Goal: Task Accomplishment & Management: Use online tool/utility

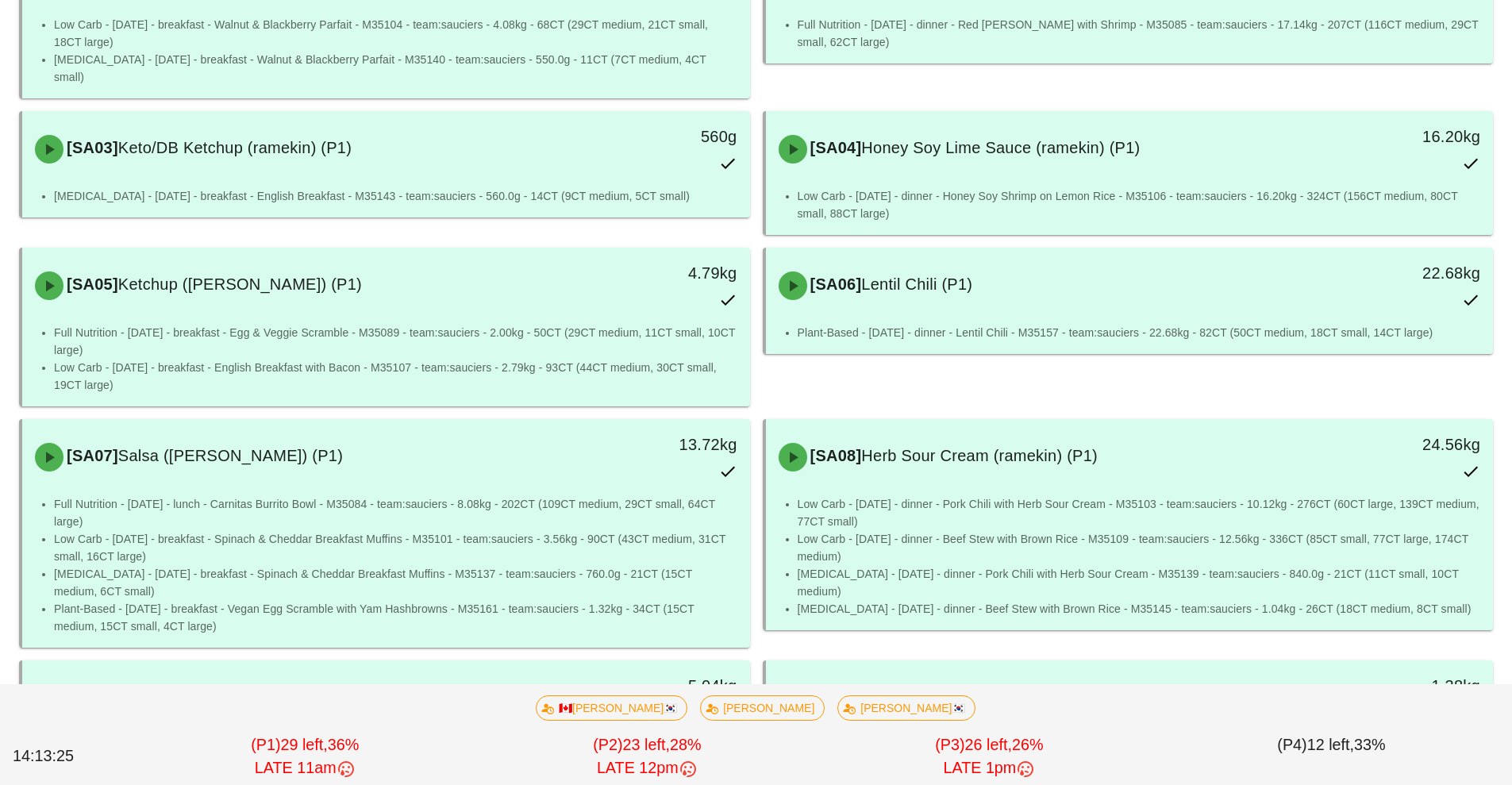
scroll to position [265, 0]
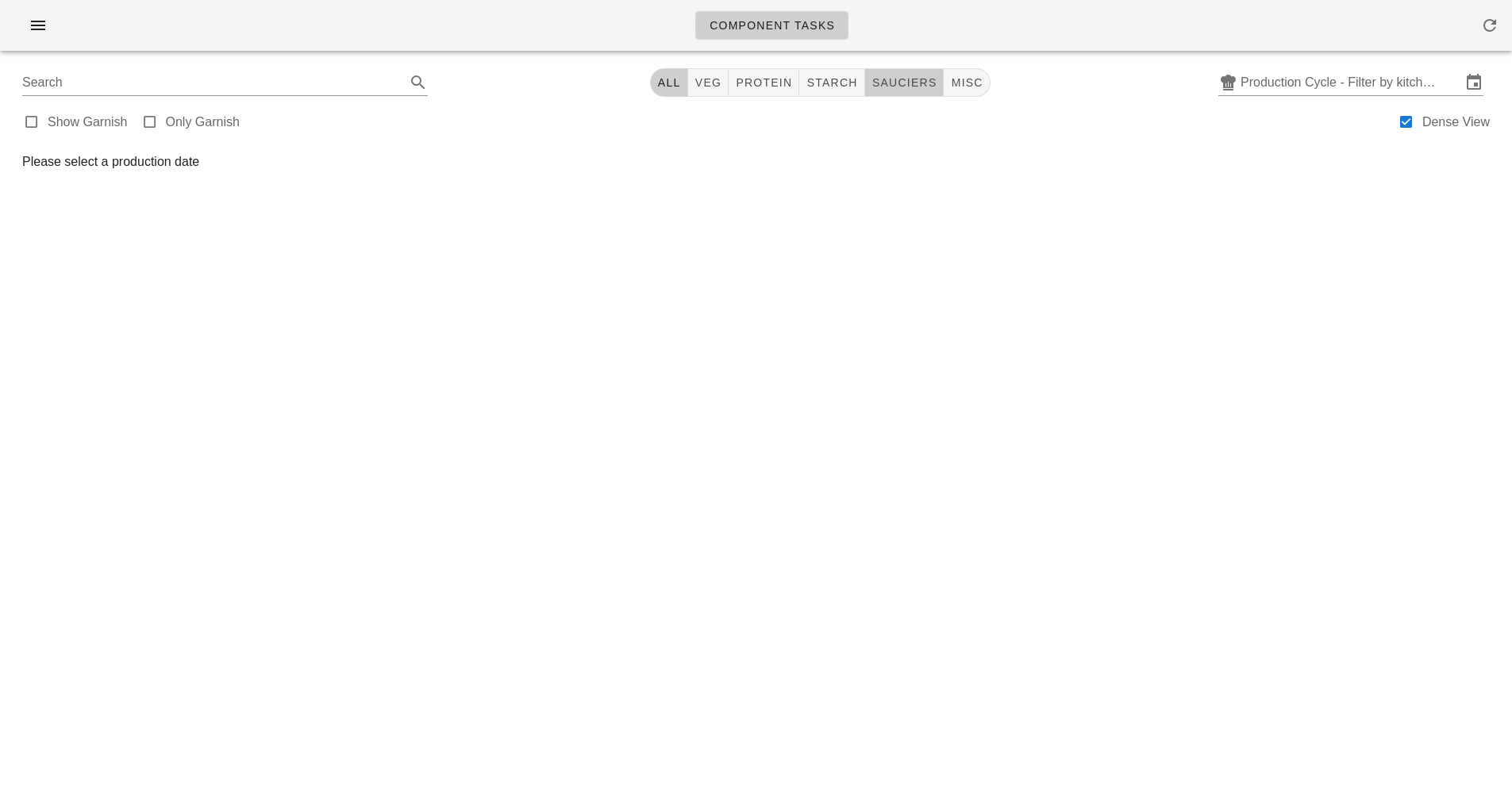
click at [888, 92] on button "sauciers" at bounding box center [904, 82] width 79 height 28
click at [695, 81] on button "veg" at bounding box center [715, 82] width 41 height 28
type input "team:veg"
click at [660, 91] on div "team:veg All veg protein starch sauciers misc Production Cycle - Filter by kitc…" at bounding box center [755, 82] width 1492 height 38
click at [667, 85] on span "All" at bounding box center [675, 82] width 24 height 13
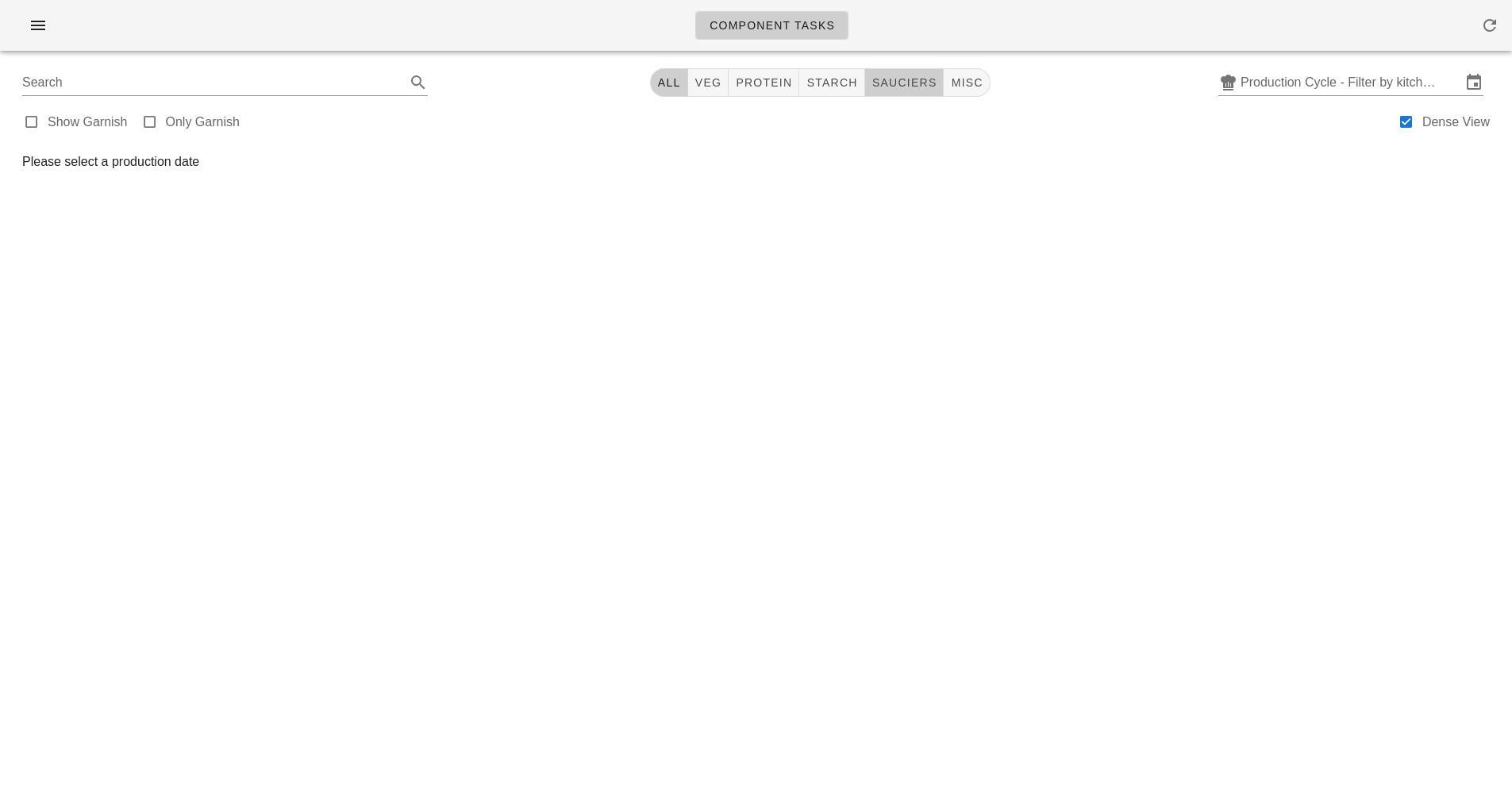
click at [907, 85] on span "sauciers" at bounding box center [904, 82] width 66 height 13
type input "team:sauciers"
click at [676, 85] on span "All" at bounding box center [675, 82] width 24 height 13
click at [44, 35] on button "button" at bounding box center [38, 25] width 51 height 28
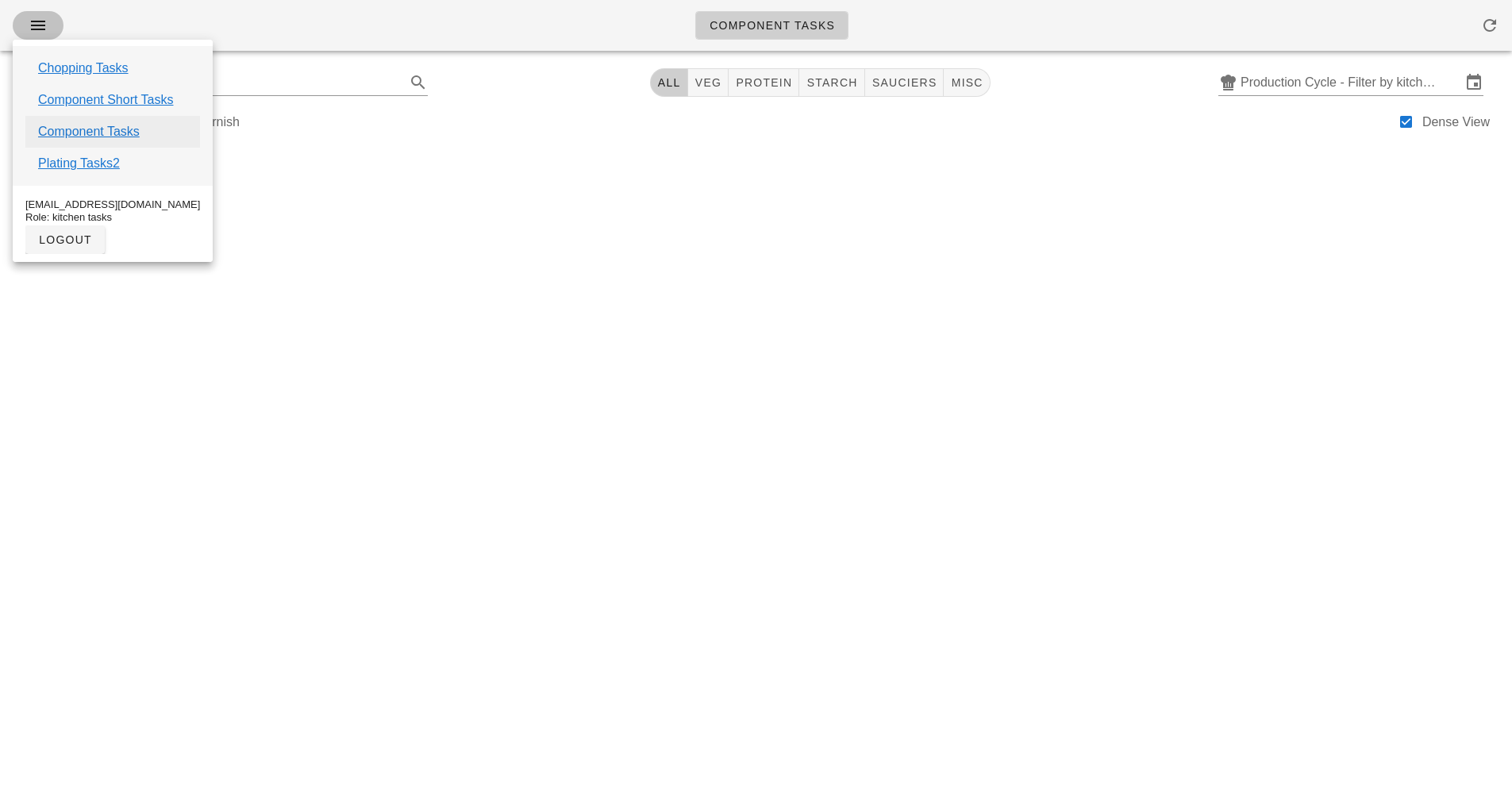
click at [127, 131] on link "Component Tasks" at bounding box center [89, 131] width 102 height 19
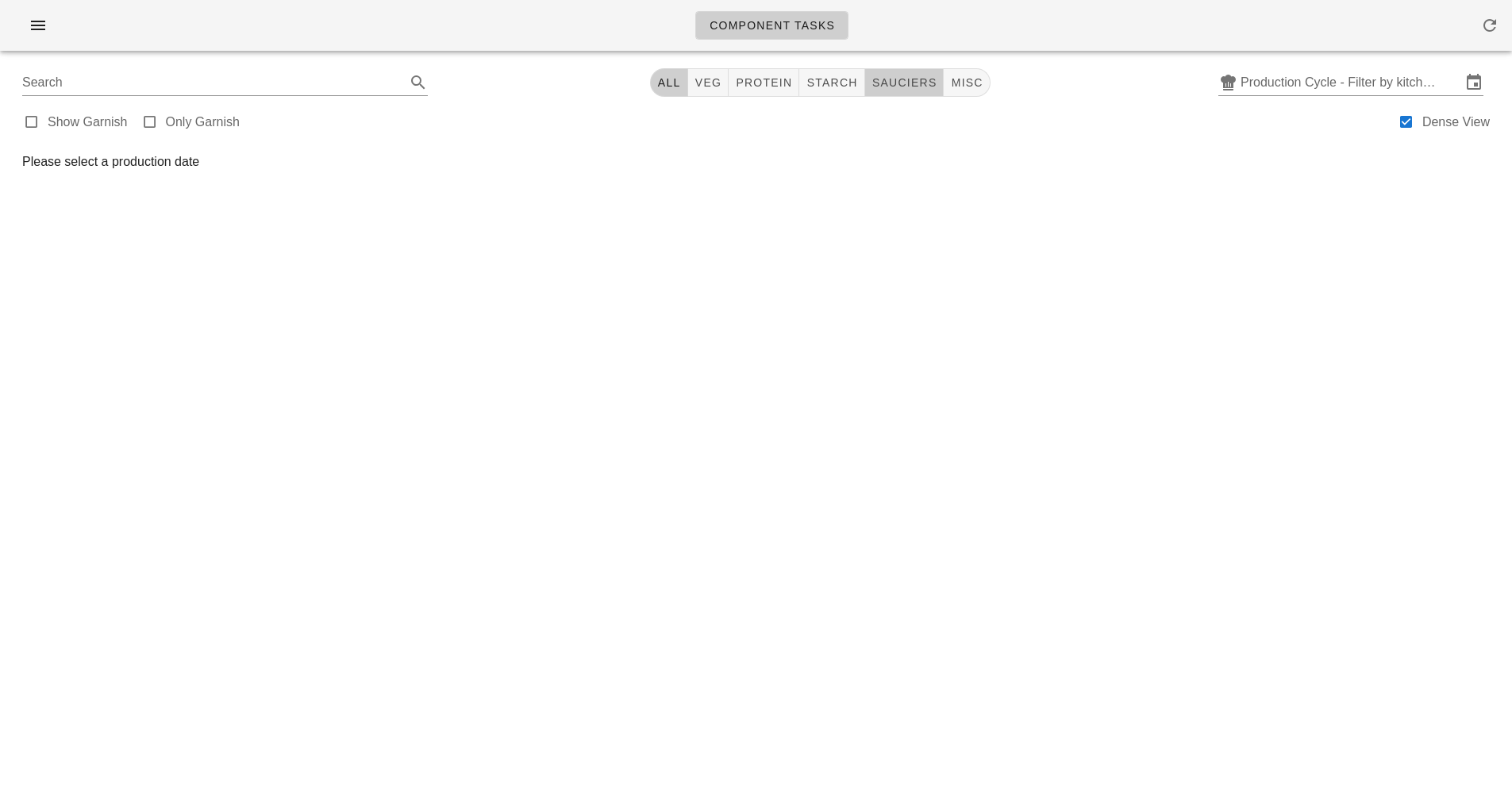
click at [887, 85] on span "sauciers" at bounding box center [904, 82] width 66 height 13
type input "team:sauciers"
click at [32, 28] on icon "button" at bounding box center [38, 26] width 19 height 19
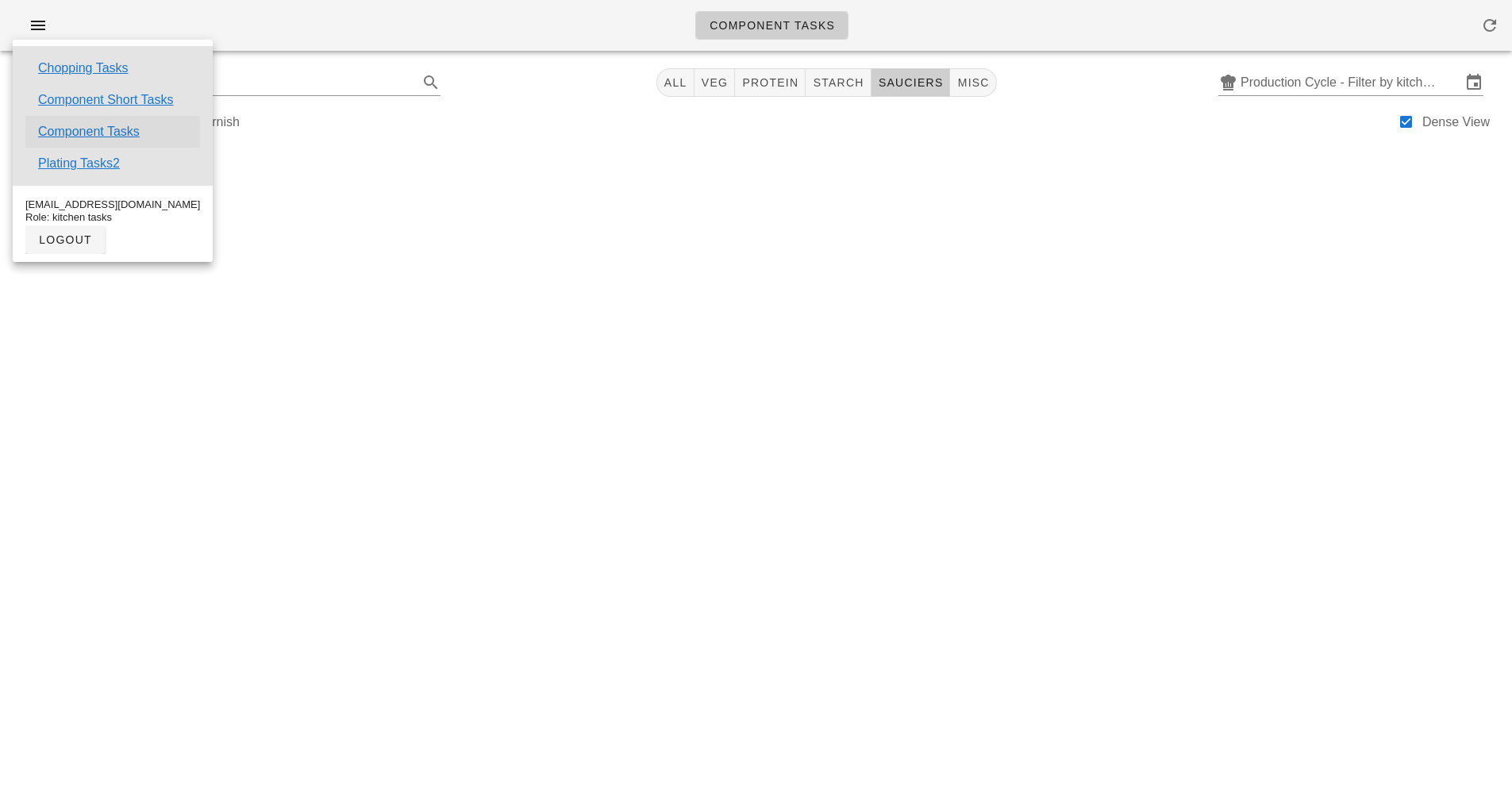
click at [127, 131] on link "Component Tasks" at bounding box center [89, 131] width 102 height 19
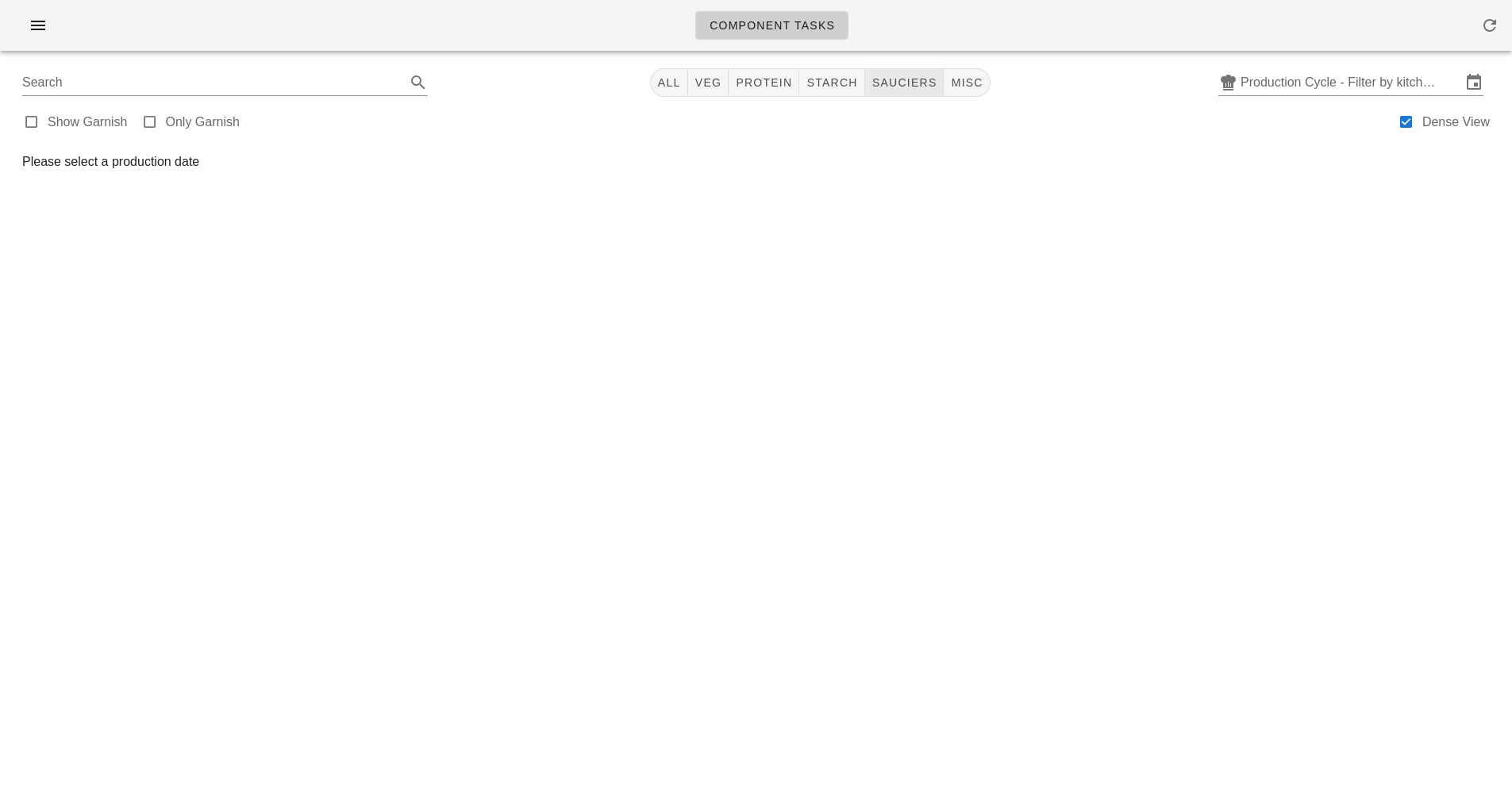
click at [917, 96] on button "sauciers" at bounding box center [904, 82] width 79 height 28
type input "team:sauciers"
click at [374, 416] on div "Component Tasks team:sauciers All veg protein starch sauciers misc Production C…" at bounding box center [756, 392] width 1512 height 785
click at [1334, 78] on input "Production Cycle - Filter by kitchen production schedules" at bounding box center [1351, 83] width 221 height 26
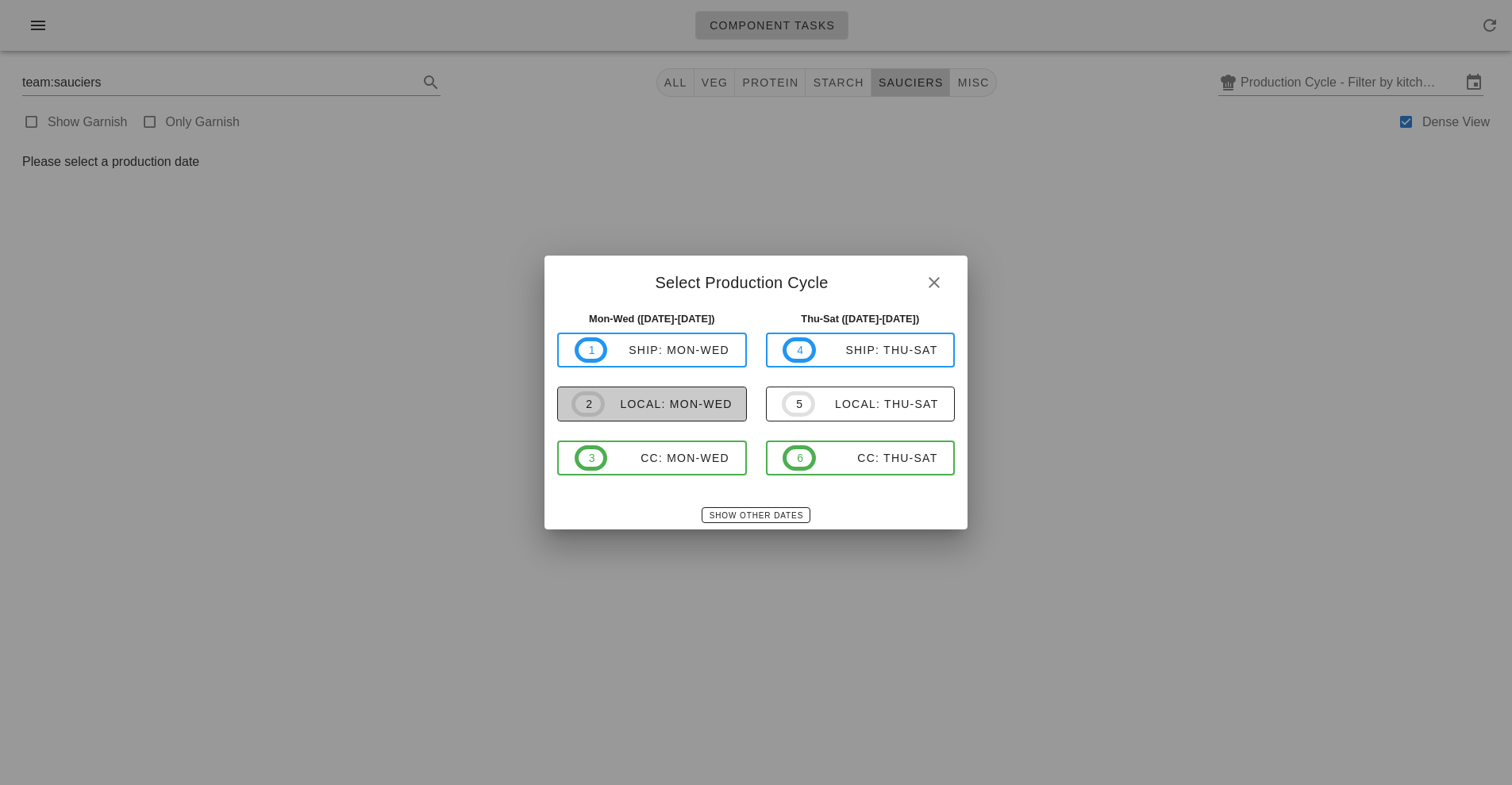
click at [700, 404] on div "local: Mon-Wed" at bounding box center [669, 404] width 128 height 13
type input "local: Mon-Wed ([DATE]-[DATE])"
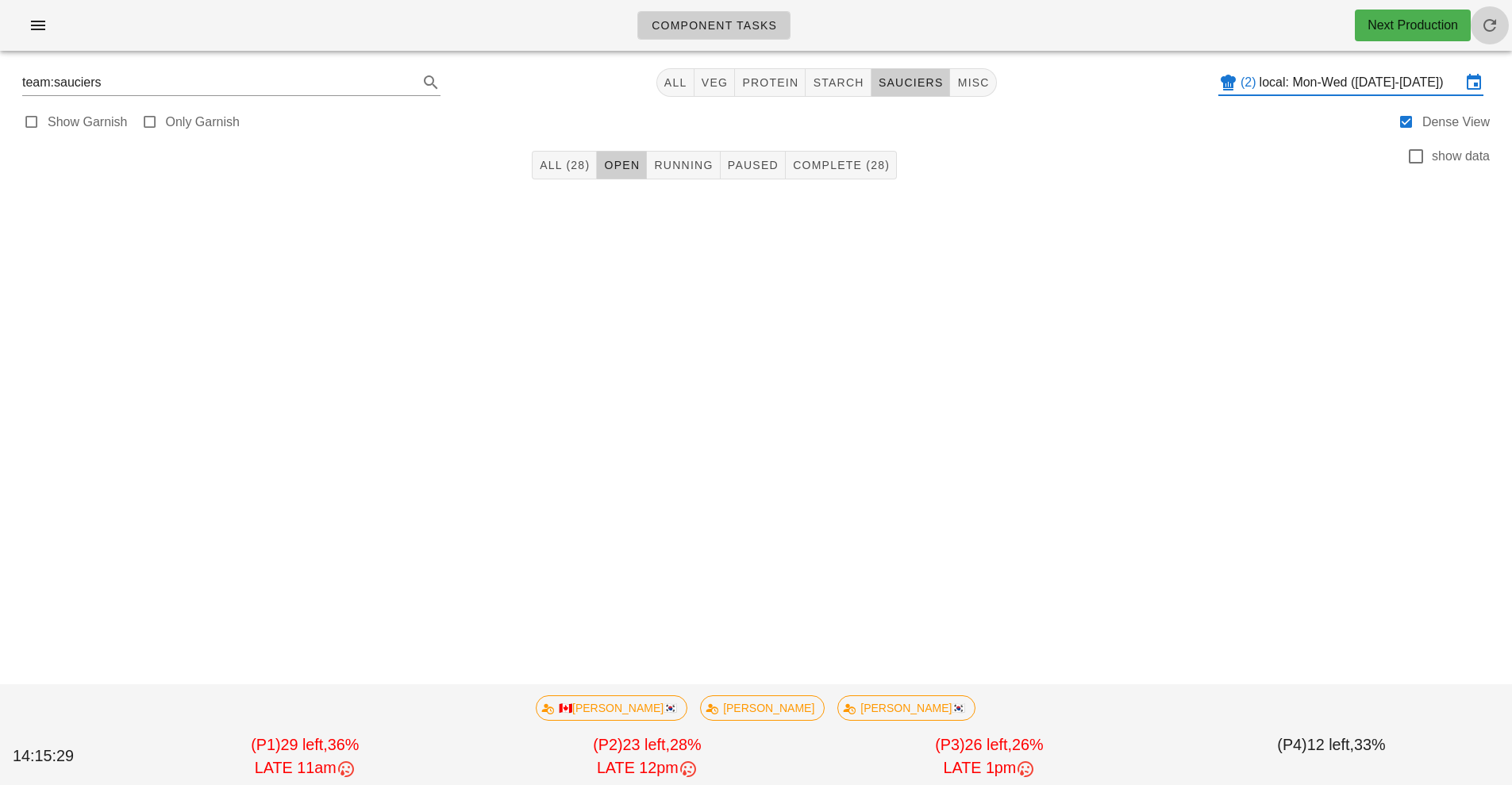
click at [1477, 32] on span "button" at bounding box center [1489, 26] width 38 height 19
click at [840, 152] on button "Complete (28)" at bounding box center [841, 165] width 111 height 28
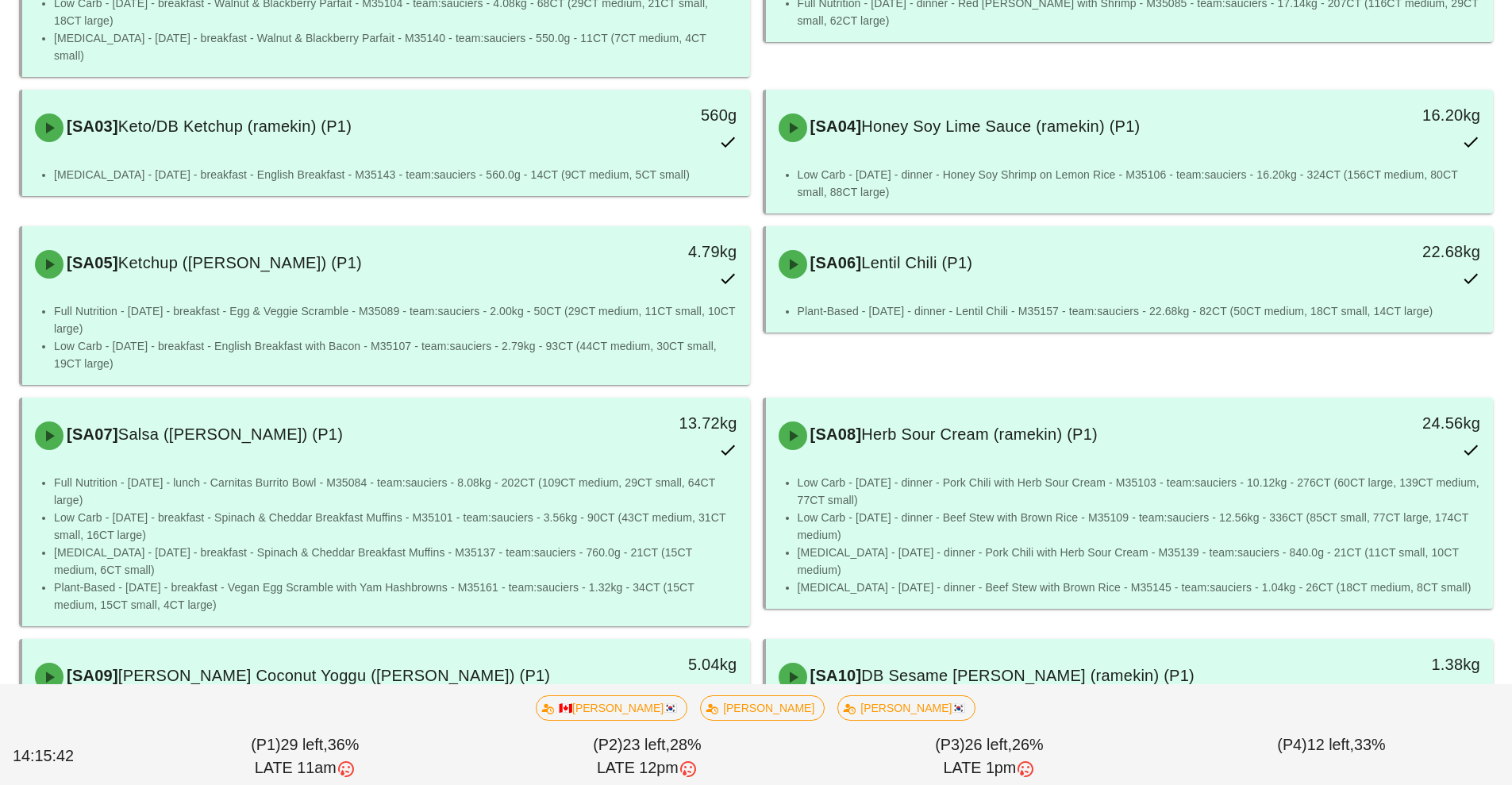
scroll to position [282, 0]
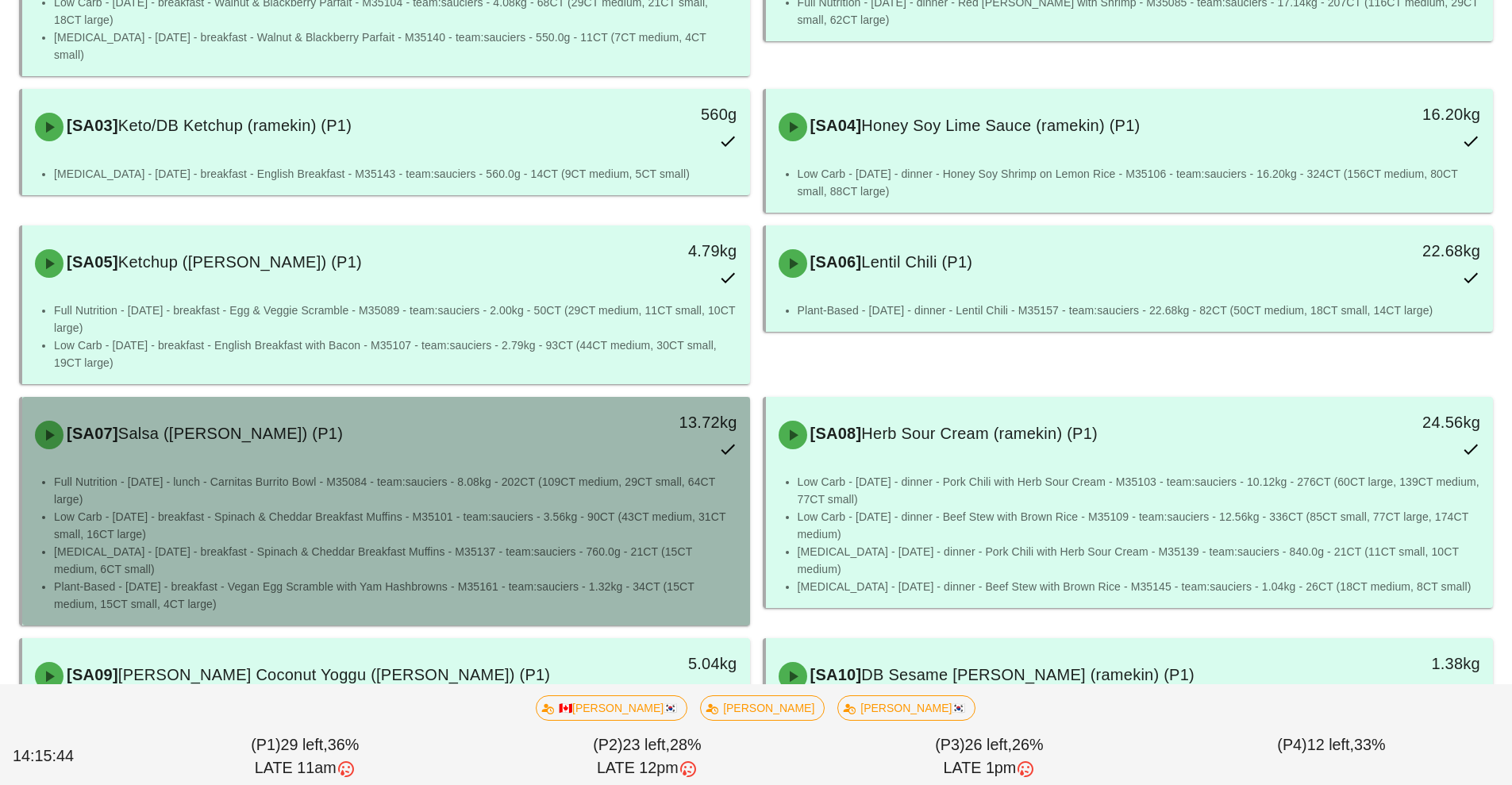
click at [261, 452] on div "[SA07] [PERSON_NAME] ([PERSON_NAME]) (P1) 13.72kg" at bounding box center [386, 434] width 728 height 76
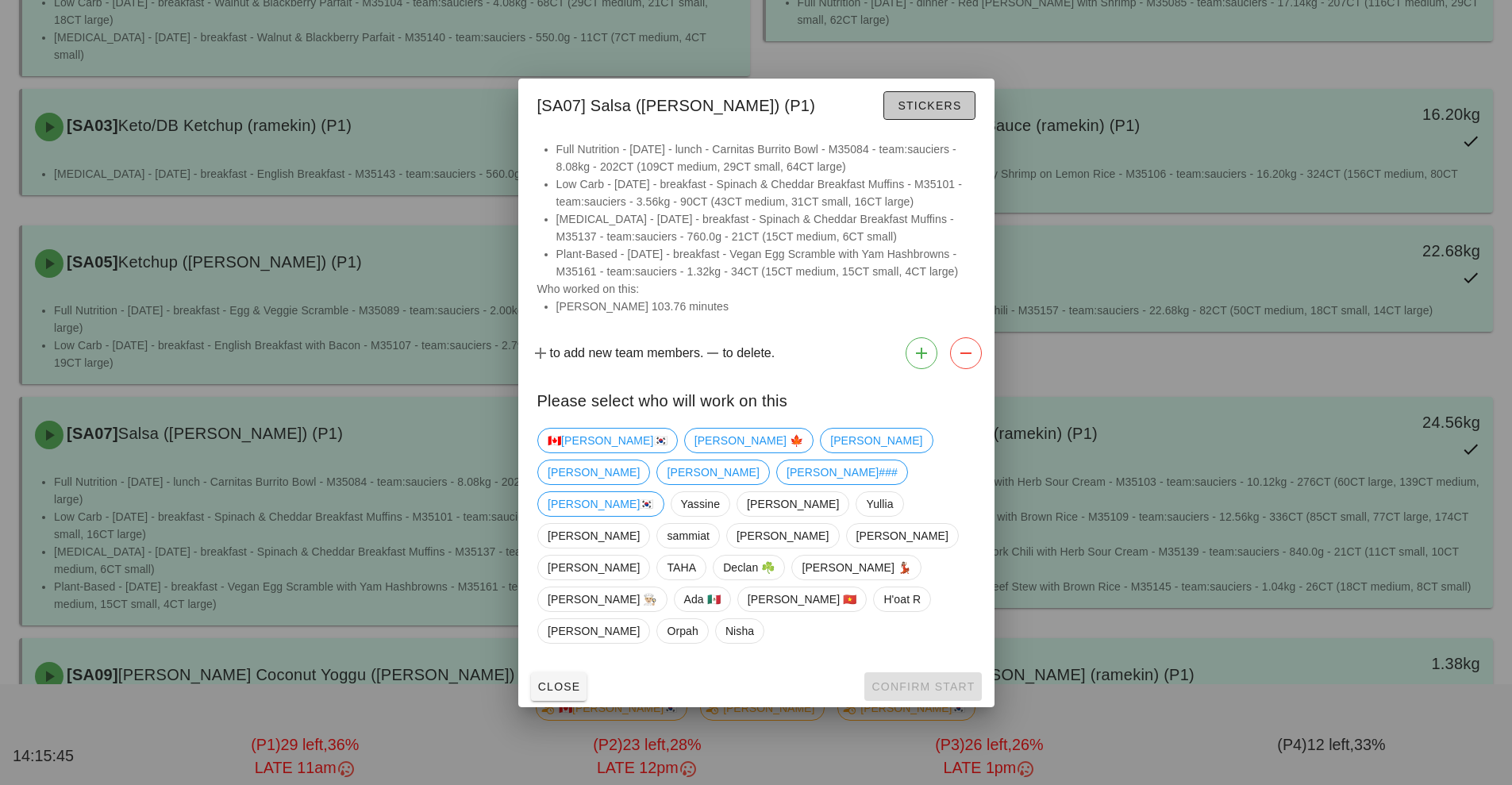
click at [920, 112] on span "Stickers" at bounding box center [928, 105] width 64 height 13
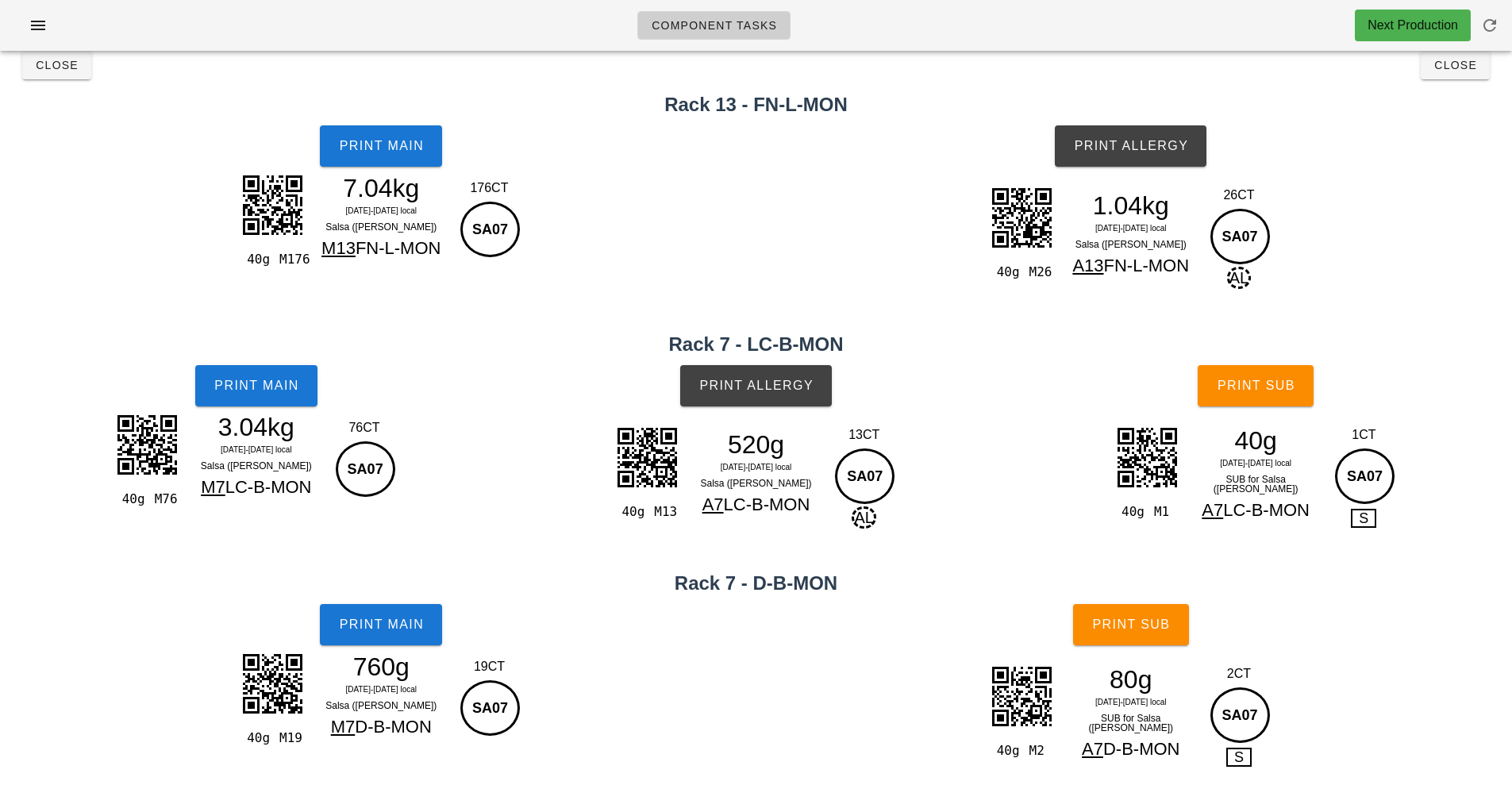
scroll to position [15, 0]
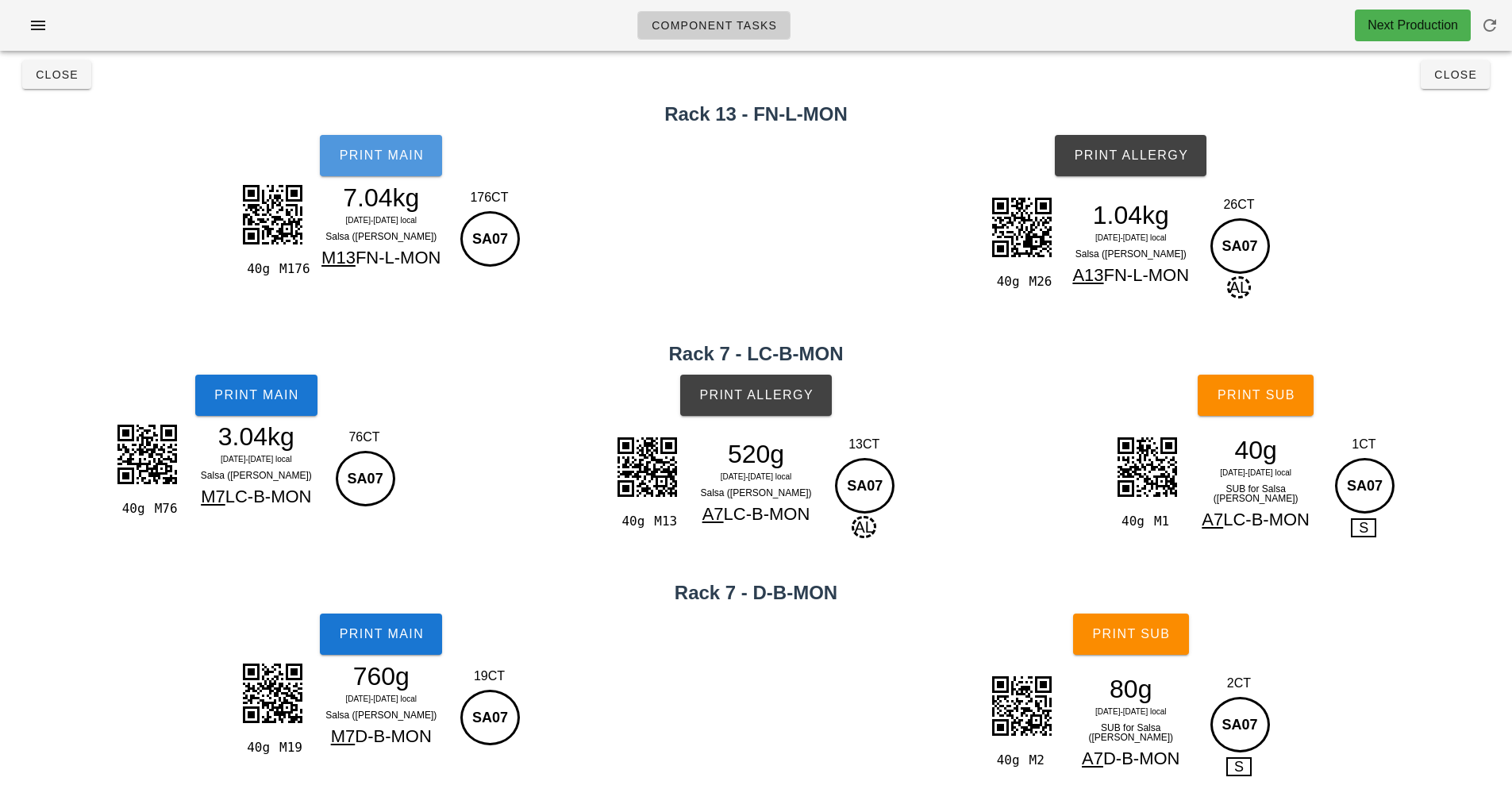
click at [375, 168] on button "Print Main" at bounding box center [381, 155] width 122 height 41
click at [380, 158] on span "Print Main" at bounding box center [381, 155] width 85 height 15
